Goal: Navigation & Orientation: Find specific page/section

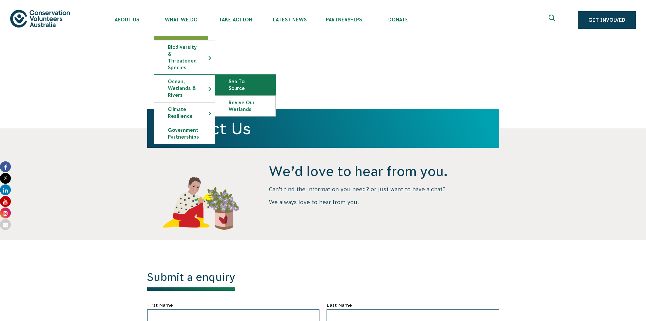
click at [245, 75] on link "Sea To Source" at bounding box center [245, 85] width 60 height 20
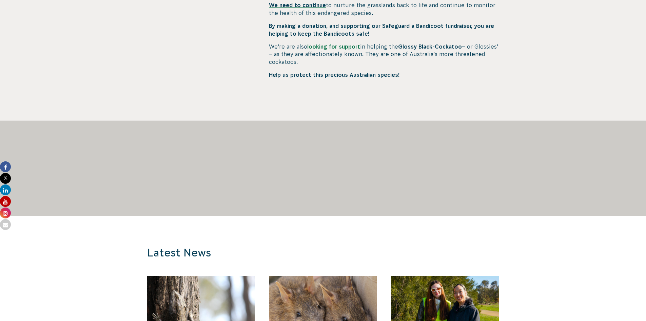
scroll to position [373, 0]
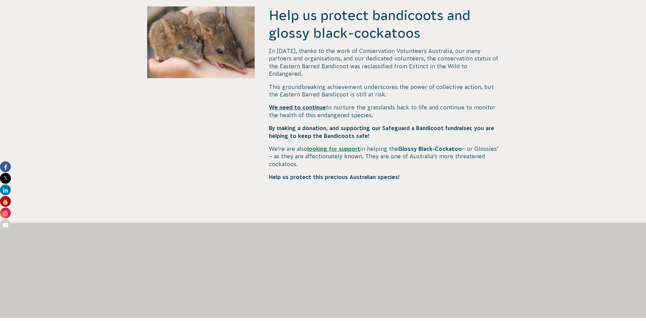
scroll to position [237, 0]
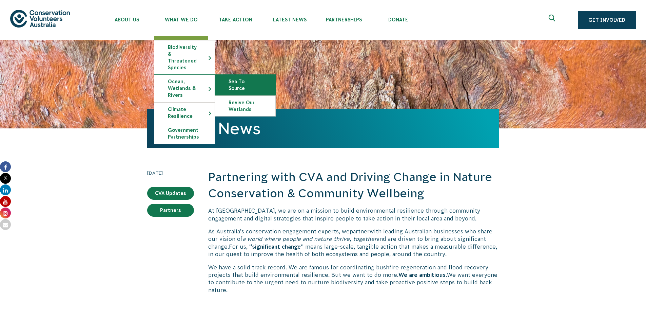
click at [242, 75] on link "Sea To Source" at bounding box center [245, 85] width 60 height 20
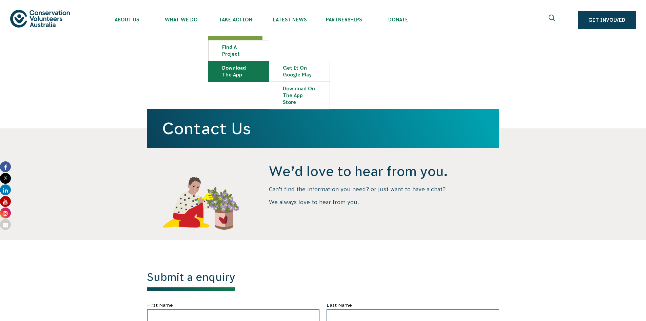
click at [233, 71] on link "Download the app" at bounding box center [239, 71] width 60 height 20
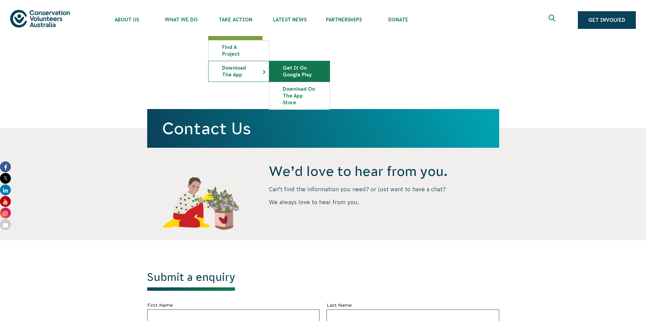
click at [307, 69] on link "Get it on Google Play" at bounding box center [299, 71] width 60 height 20
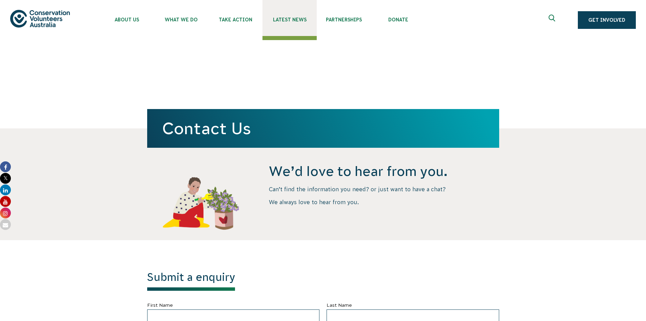
click at [294, 21] on span "Latest News" at bounding box center [290, 19] width 54 height 5
click at [621, 20] on link "Get Involved" at bounding box center [607, 20] width 58 height 18
click at [41, 18] on img at bounding box center [40, 18] width 60 height 17
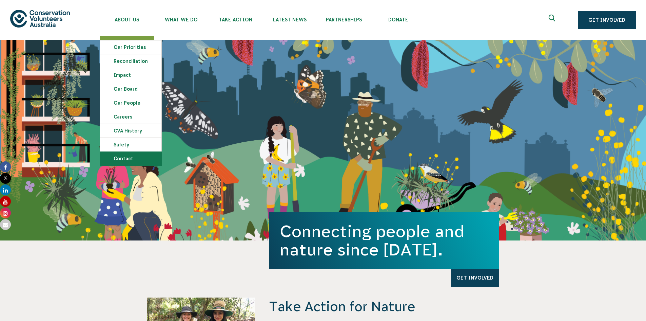
click at [130, 159] on link "Contact" at bounding box center [130, 159] width 61 height 14
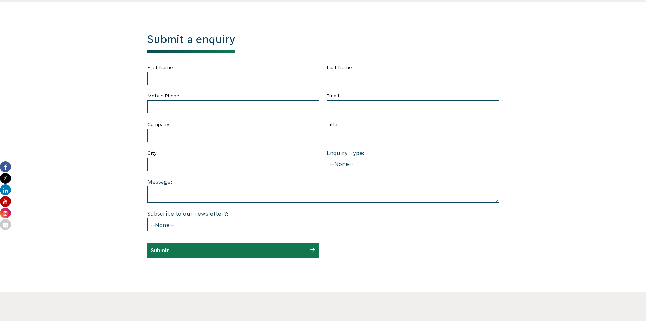
scroll to position [339, 0]
